Goal: Share content: Share content

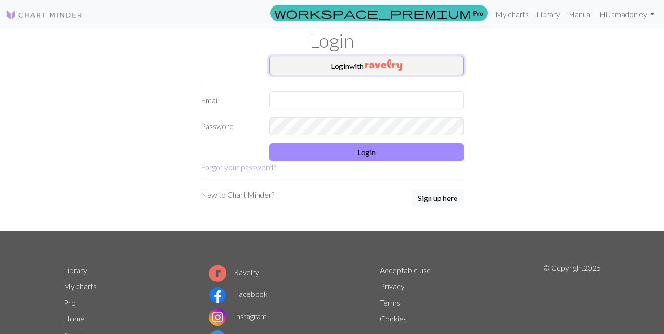
click at [351, 71] on button "Login with" at bounding box center [366, 65] width 195 height 19
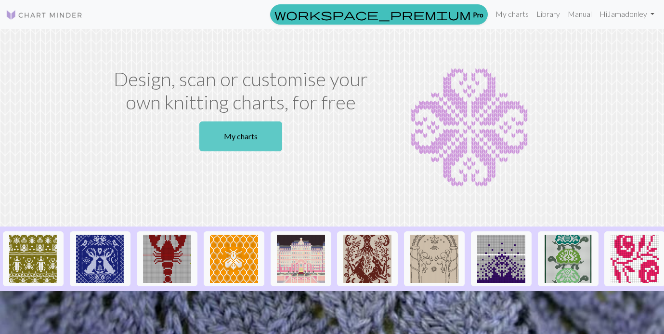
click at [250, 133] on link "My charts" at bounding box center [240, 136] width 83 height 30
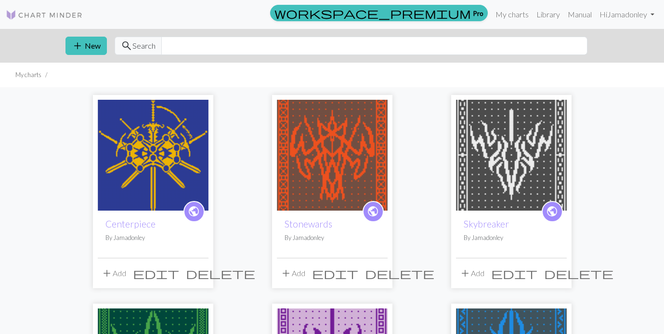
click at [148, 147] on img at bounding box center [153, 155] width 111 height 111
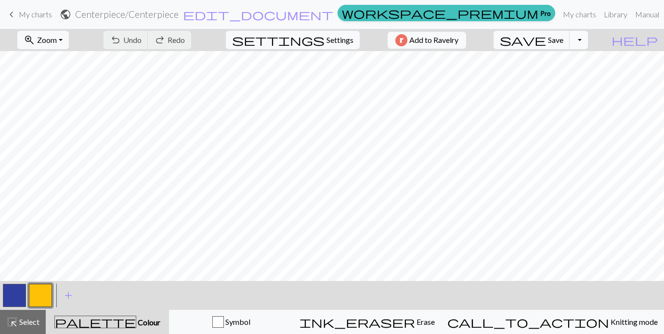
click at [588, 39] on button "Toggle Dropdown" at bounding box center [579, 40] width 18 height 18
click at [566, 75] on button "save_alt Download" at bounding box center [508, 76] width 159 height 15
click at [454, 38] on span "Add to Ravelry" at bounding box center [433, 40] width 49 height 12
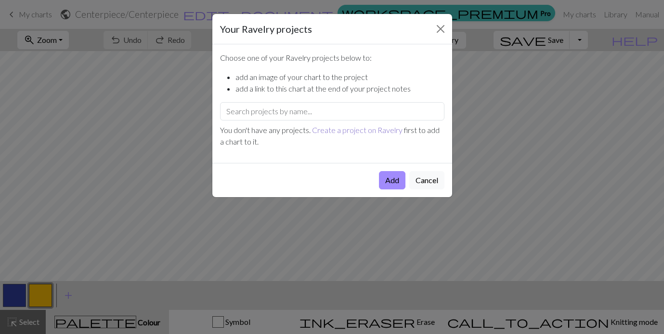
click at [346, 129] on link "Create a project on Ravelry" at bounding box center [357, 129] width 91 height 9
click at [343, 115] on input "text" at bounding box center [332, 111] width 224 height 18
type input "Stormlight"
click at [431, 183] on button "Cancel" at bounding box center [426, 180] width 35 height 18
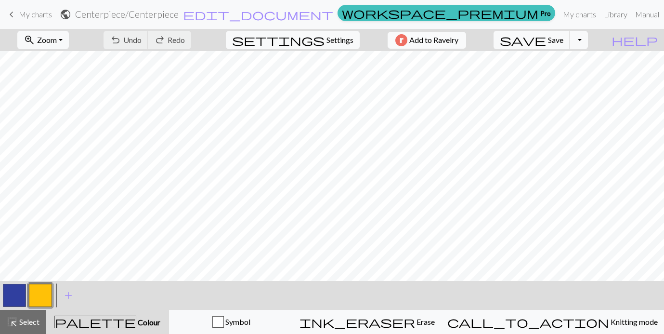
click at [449, 40] on span "Add to Ravelry" at bounding box center [433, 40] width 49 height 12
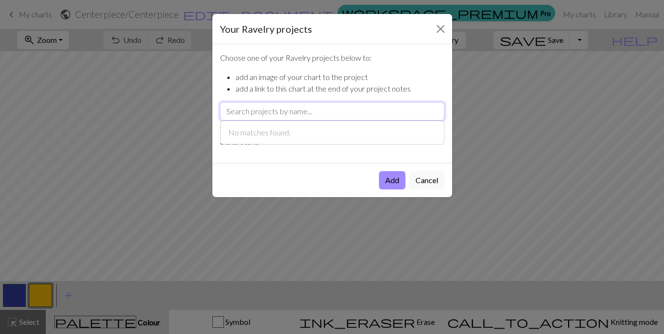
click at [304, 107] on input "text" at bounding box center [332, 111] width 224 height 18
type input "Stormlight Ar"
click at [426, 181] on button "Cancel" at bounding box center [426, 180] width 35 height 18
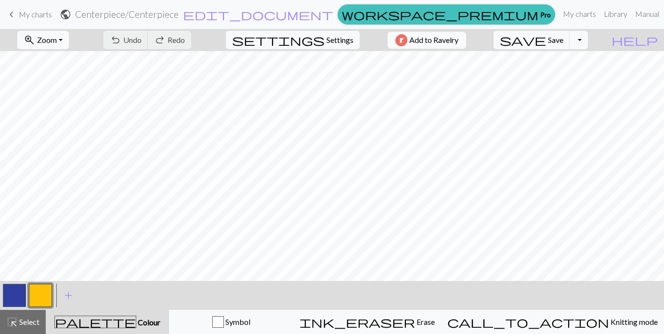
click at [455, 40] on span "Add to Ravelry" at bounding box center [433, 40] width 49 height 12
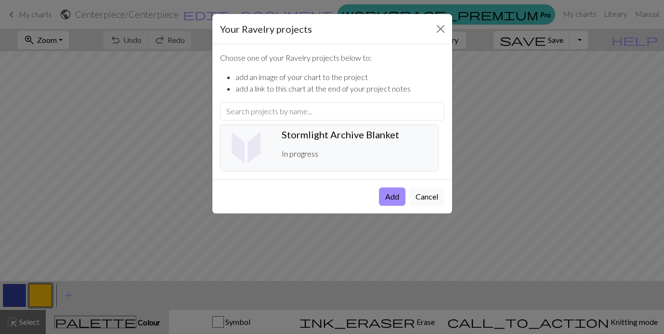
click at [345, 131] on h5 "Stormlight Archive Blanket ️" at bounding box center [356, 135] width 149 height 12
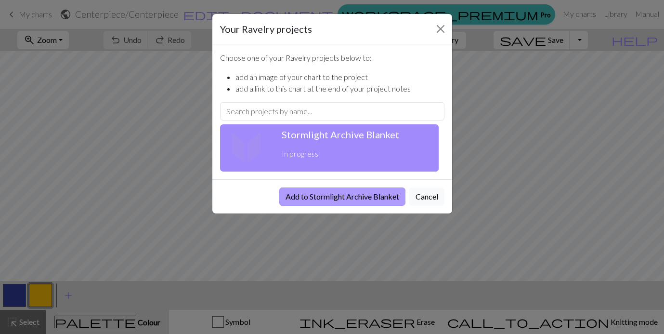
click at [395, 198] on button "Add to Stormlight Archive Blanket" at bounding box center [342, 196] width 126 height 18
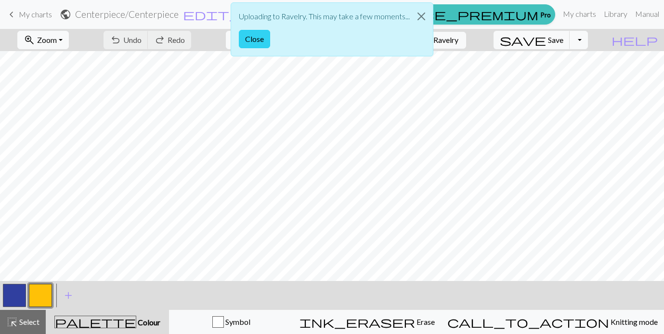
click at [247, 42] on button "Close" at bounding box center [254, 39] width 31 height 18
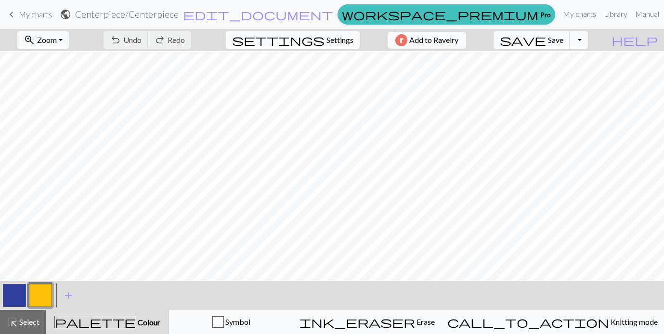
click at [341, 38] on span "Settings" at bounding box center [340, 40] width 27 height 12
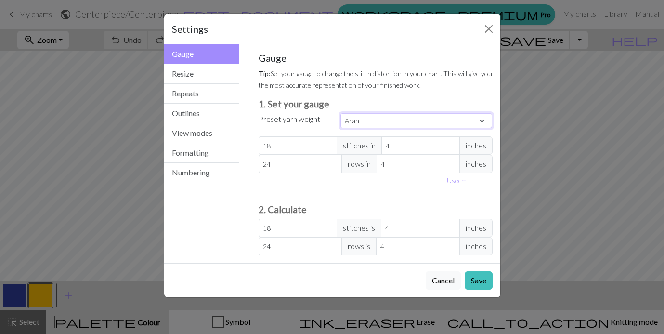
click at [476, 121] on select "Custom Square Lace Light Fingering Fingering Sport Double knit Worsted Aran Bul…" at bounding box center [417, 120] width 152 height 15
select select "dk"
click at [341, 113] on select "Custom Square Lace Light Fingering Fingering Sport Double knit Worsted Aran Bul…" at bounding box center [417, 120] width 152 height 15
type input "22"
type input "30"
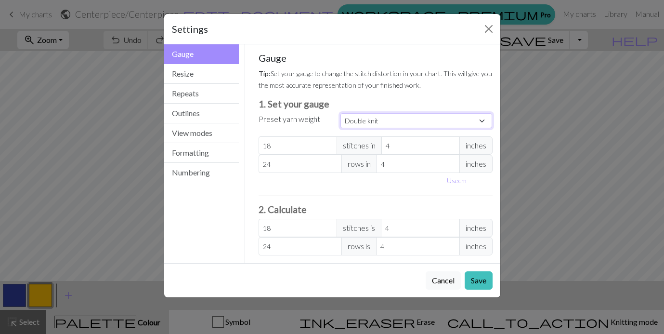
type input "22"
type input "30"
click at [435, 281] on button "Cancel" at bounding box center [443, 280] width 35 height 18
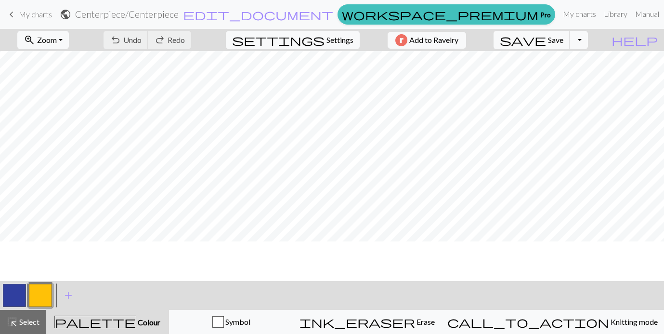
scroll to position [0, 303]
click at [440, 45] on span "Add to Ravelry" at bounding box center [433, 40] width 49 height 12
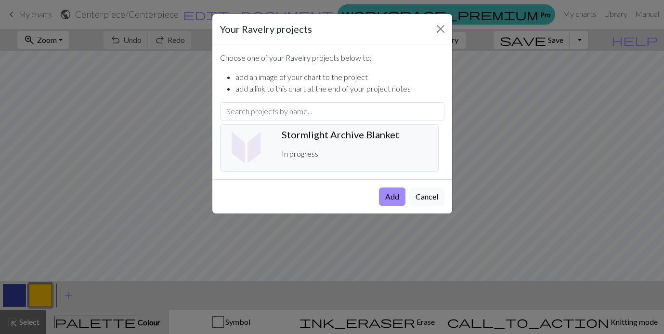
click at [335, 160] on div "Stormlight Archive Blanket ️ In progress" at bounding box center [356, 148] width 160 height 39
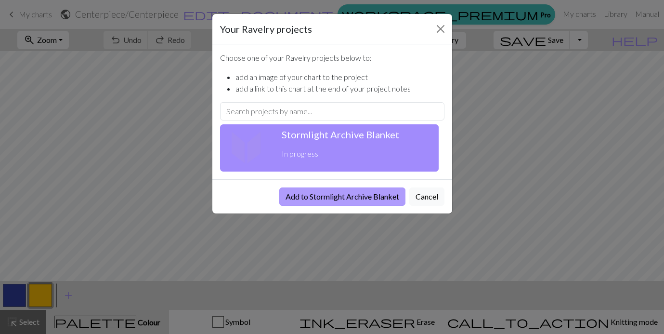
click at [380, 195] on button "Add to Stormlight Archive Blanket" at bounding box center [342, 196] width 126 height 18
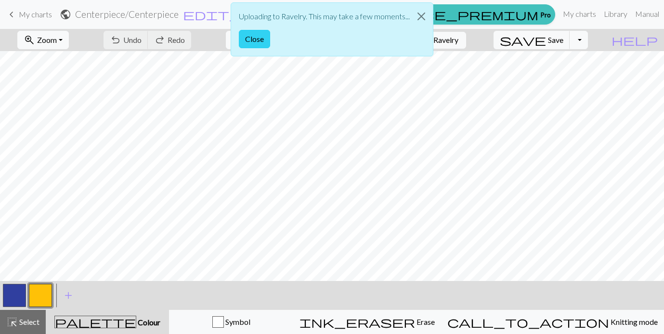
click at [258, 41] on button "Close" at bounding box center [254, 39] width 31 height 18
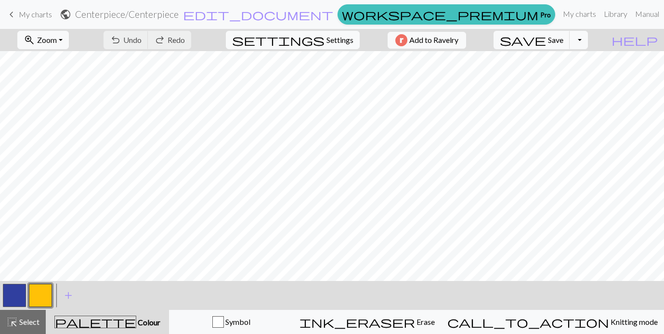
click at [17, 13] on link "keyboard_arrow_left My charts" at bounding box center [29, 14] width 46 height 16
